Goal: Transaction & Acquisition: Purchase product/service

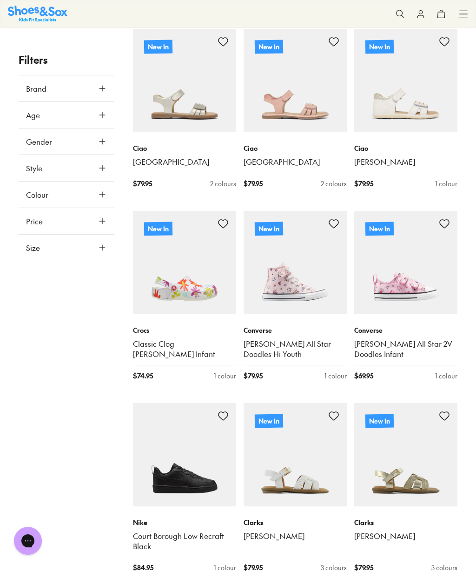
scroll to position [3500, 0]
click at [186, 255] on img at bounding box center [184, 262] width 103 height 103
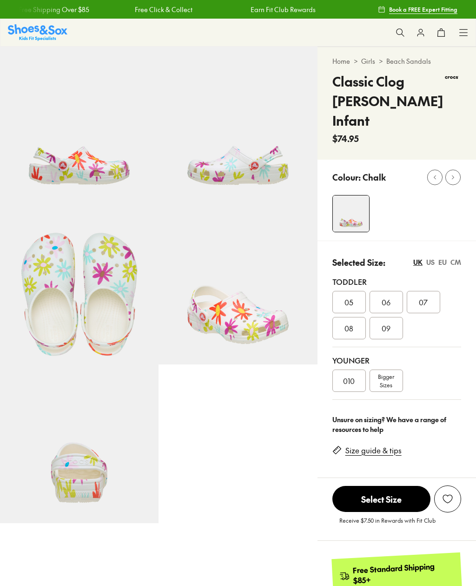
select select "*"
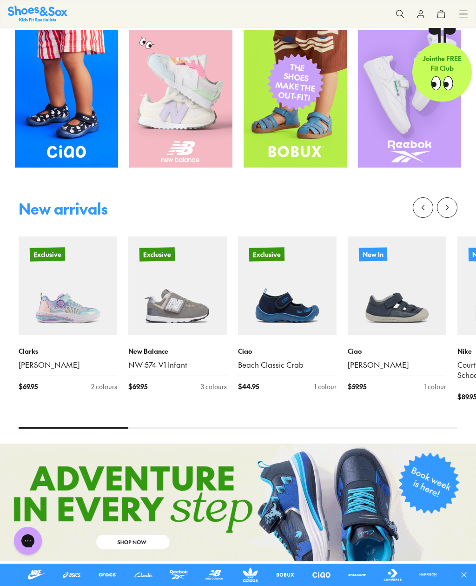
scroll to position [236, 0]
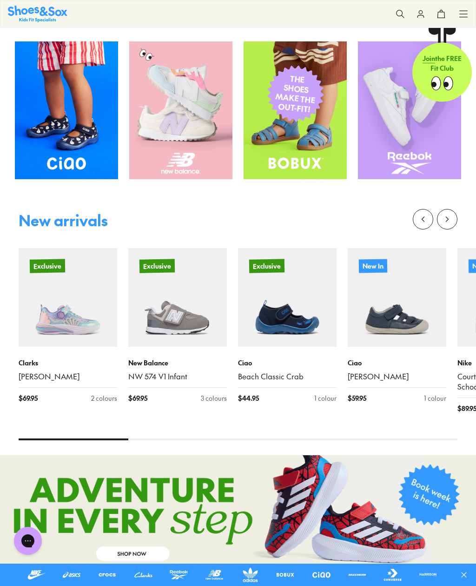
click at [66, 314] on img at bounding box center [68, 297] width 99 height 99
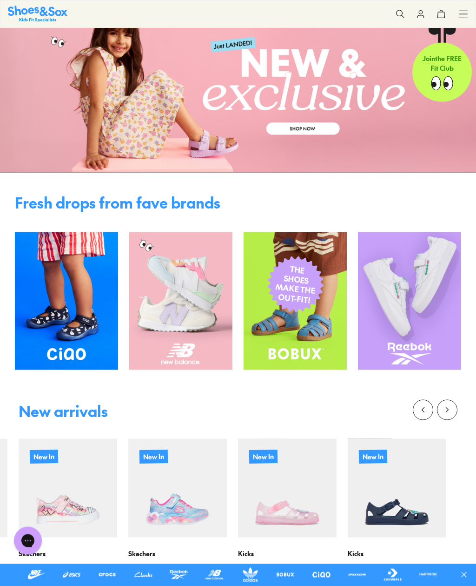
scroll to position [0, 0]
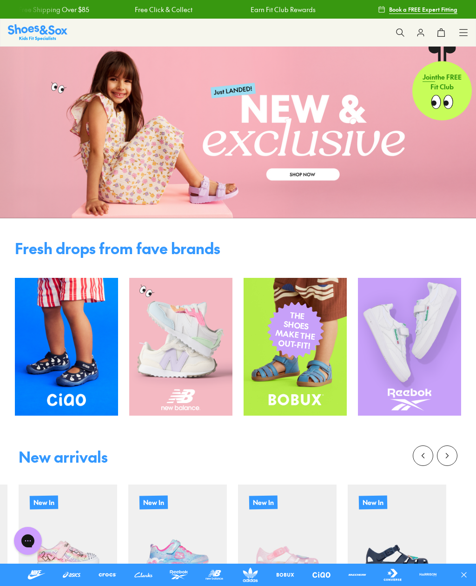
click at [422, 34] on icon at bounding box center [420, 32] width 9 height 9
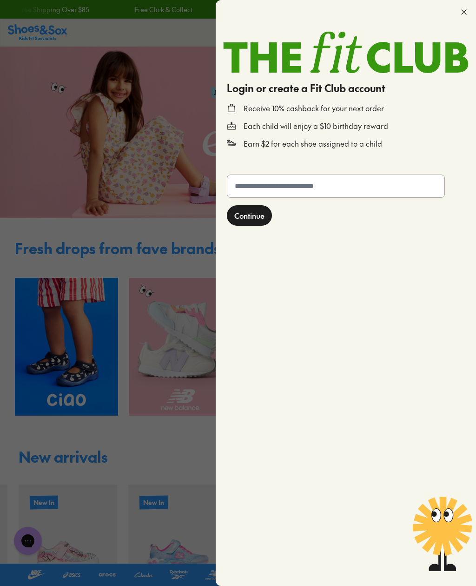
click at [251, 184] on input "text" at bounding box center [335, 186] width 217 height 22
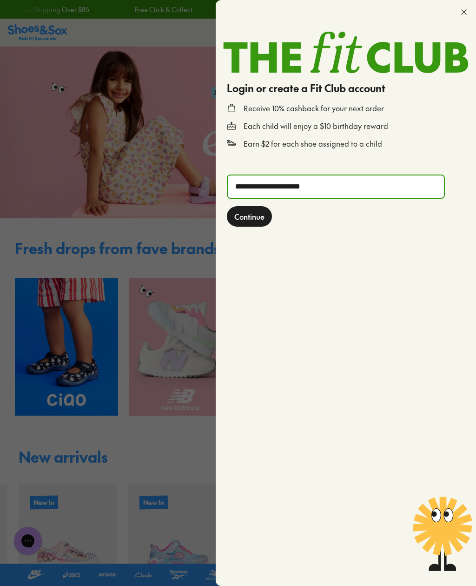
type input "**********"
click at [244, 217] on span "Continue" at bounding box center [249, 216] width 30 height 11
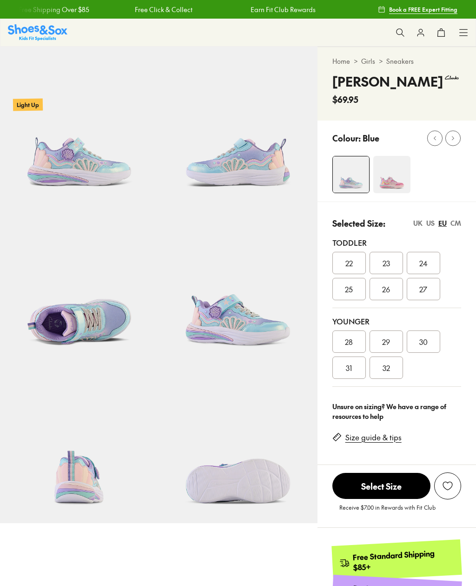
select select "*"
click at [396, 178] on img at bounding box center [391, 174] width 37 height 37
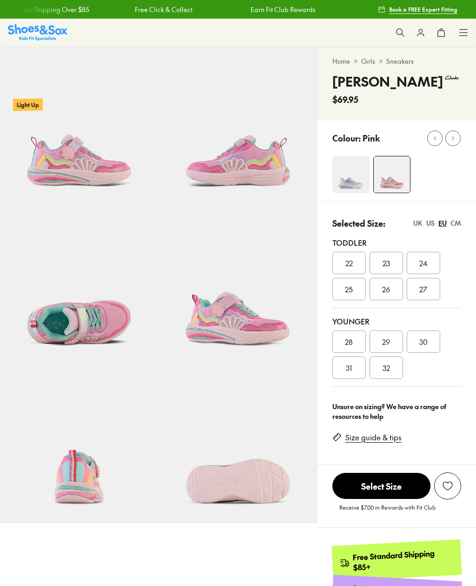
select select "*"
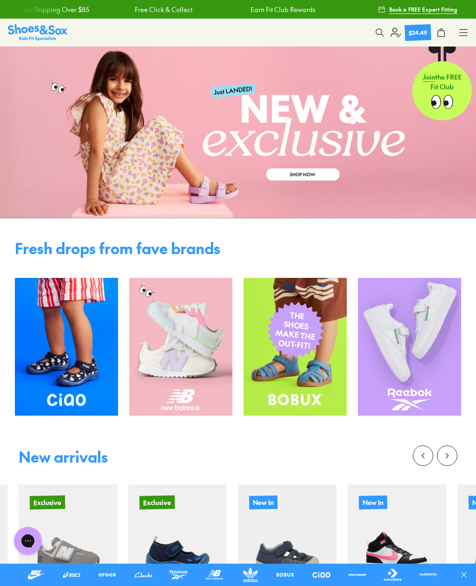
click at [465, 35] on icon at bounding box center [463, 32] width 9 height 9
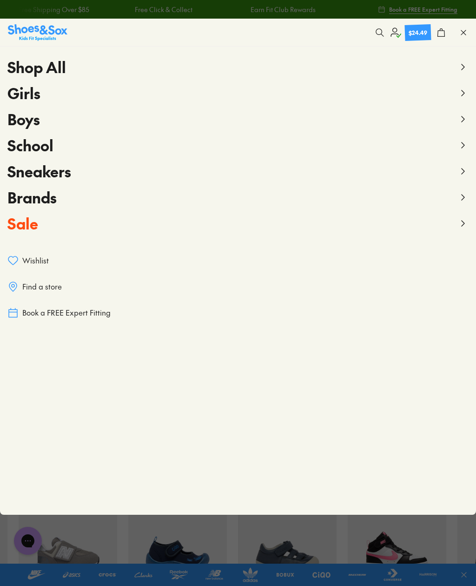
click at [462, 33] on icon at bounding box center [463, 32] width 9 height 9
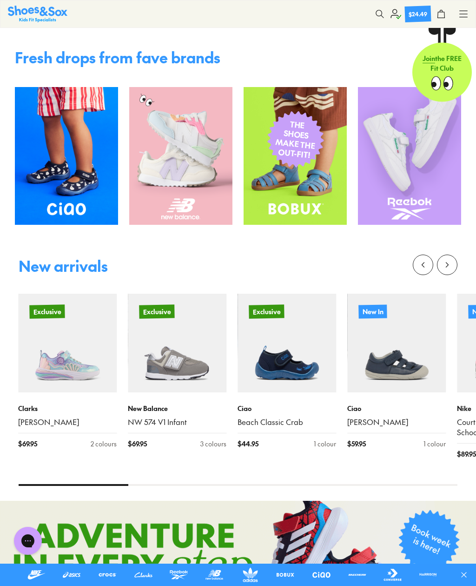
scroll to position [215, 0]
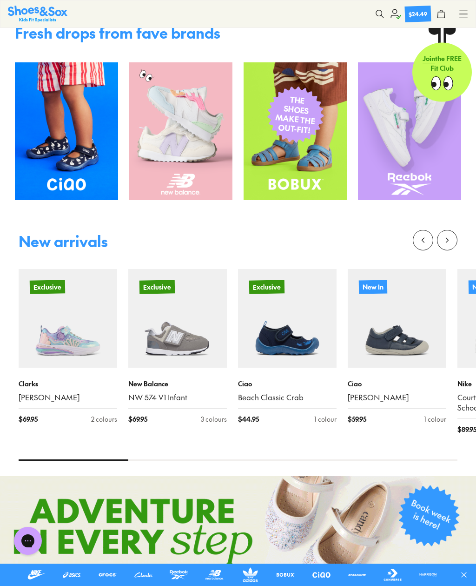
click at [62, 344] on img at bounding box center [68, 318] width 99 height 99
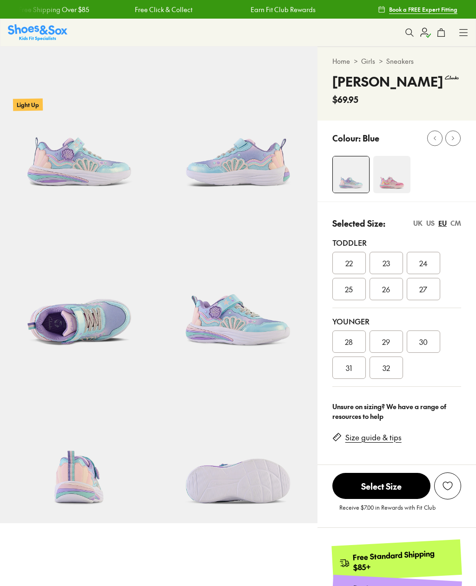
select select "*"
click at [386, 181] on img at bounding box center [391, 174] width 37 height 37
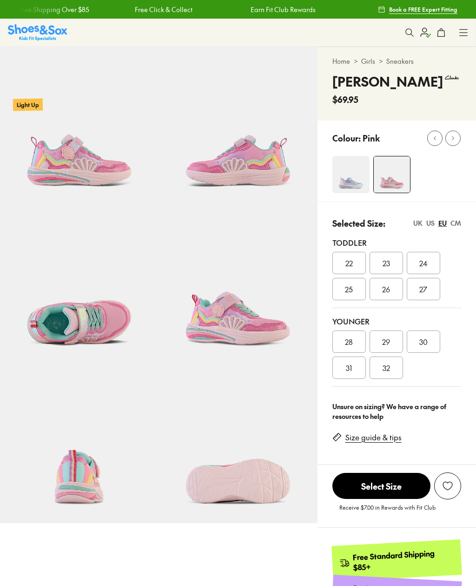
select select "*"
click at [345, 180] on img at bounding box center [351, 174] width 37 height 37
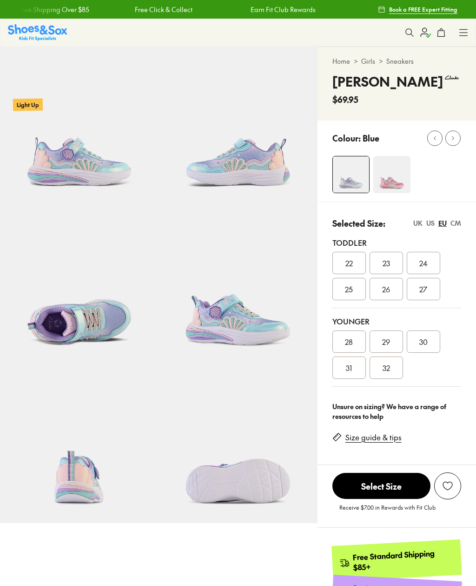
select select "*"
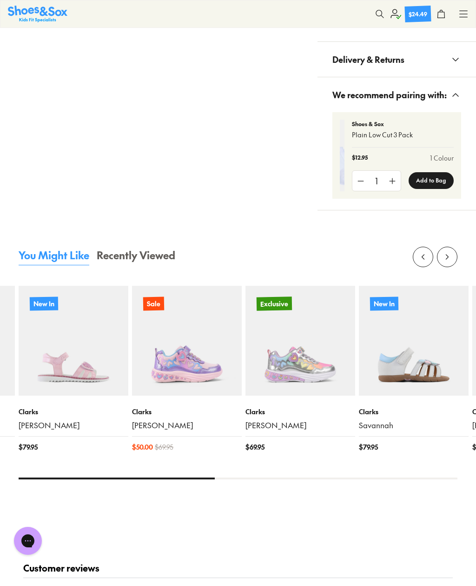
scroll to position [746, 0]
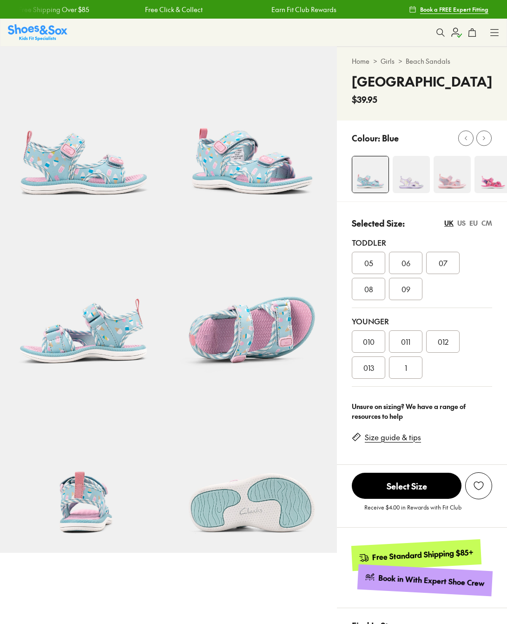
select select "*"
click at [409, 181] on img at bounding box center [411, 174] width 37 height 37
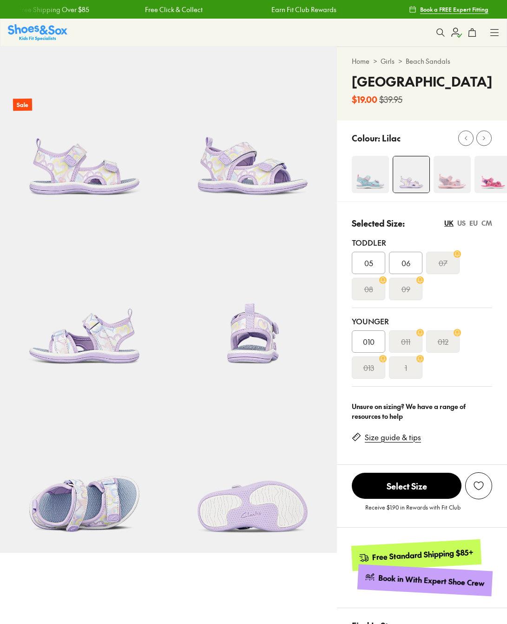
select select "*"
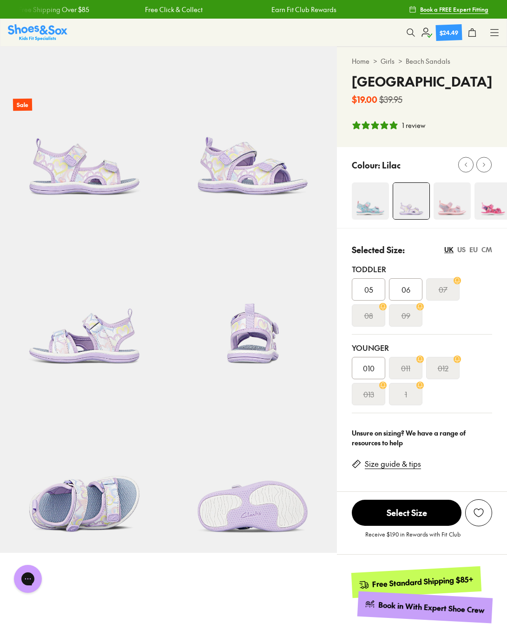
click at [457, 206] on img at bounding box center [452, 200] width 37 height 37
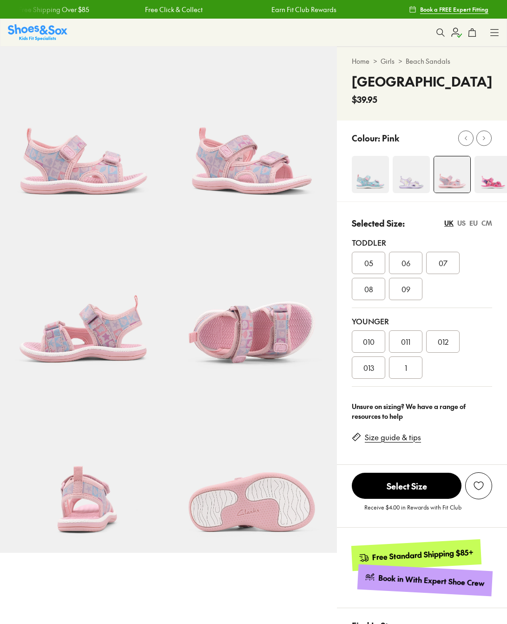
select select "*"
click at [494, 179] on img at bounding box center [493, 174] width 37 height 37
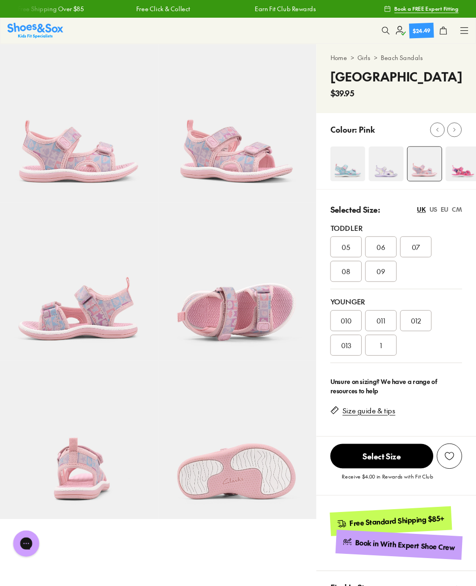
scroll to position [29, 0]
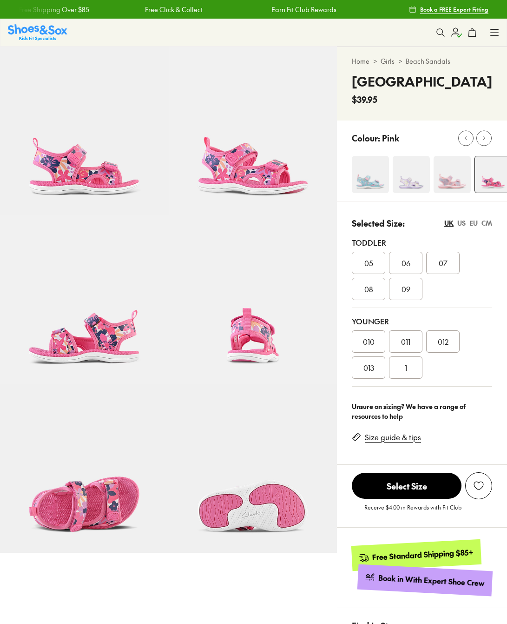
select select "*"
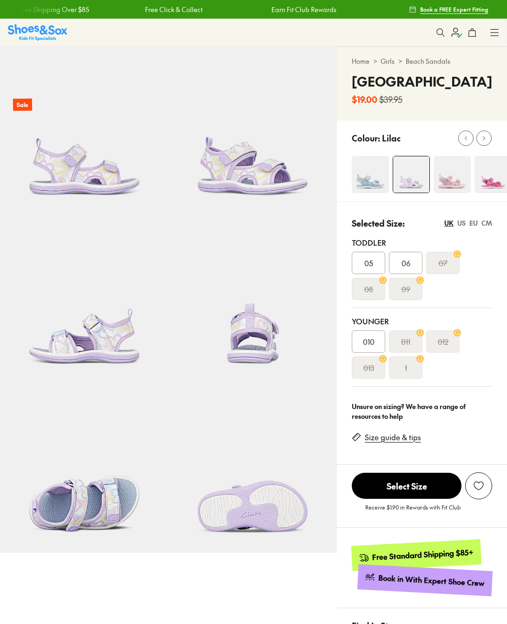
select select "*"
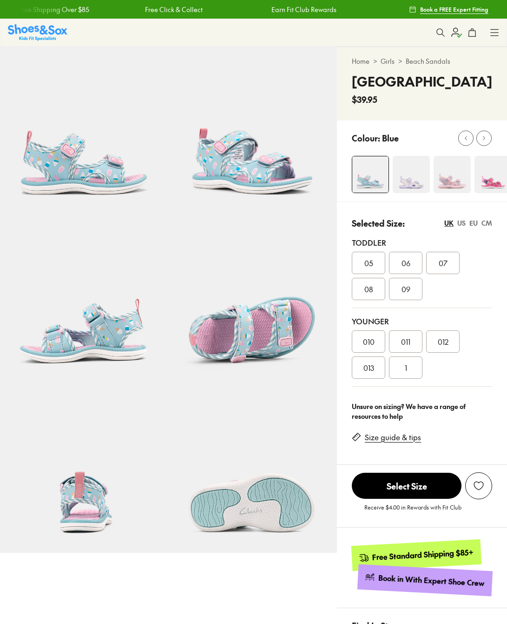
select select "*"
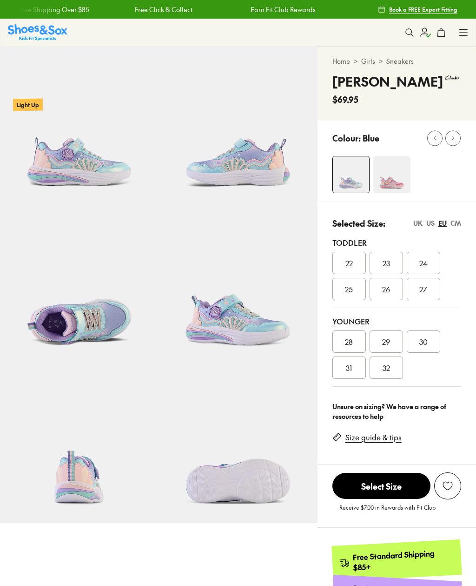
select select "*"
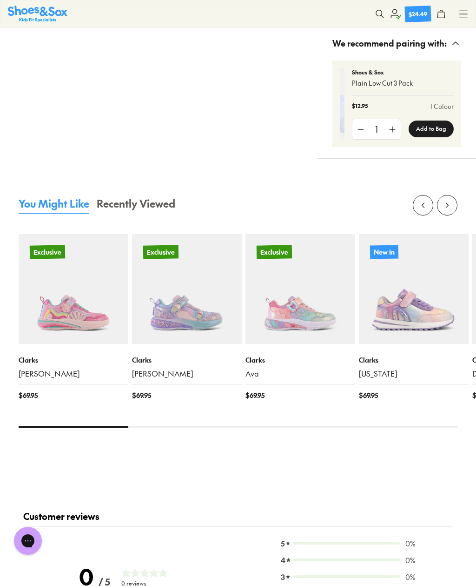
scroll to position [800, 0]
click at [296, 315] on img at bounding box center [301, 288] width 110 height 110
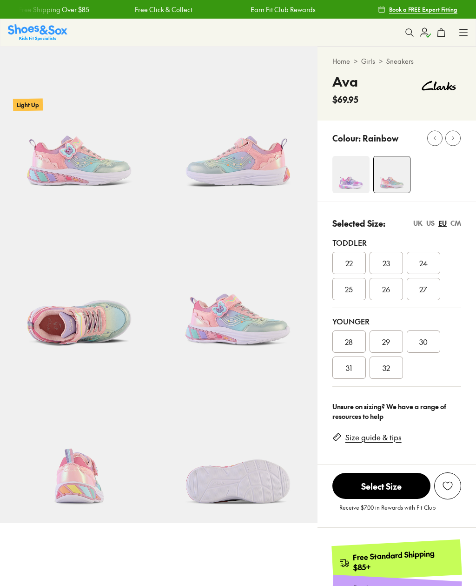
select select "*"
